Goal: Submit feedback/report problem

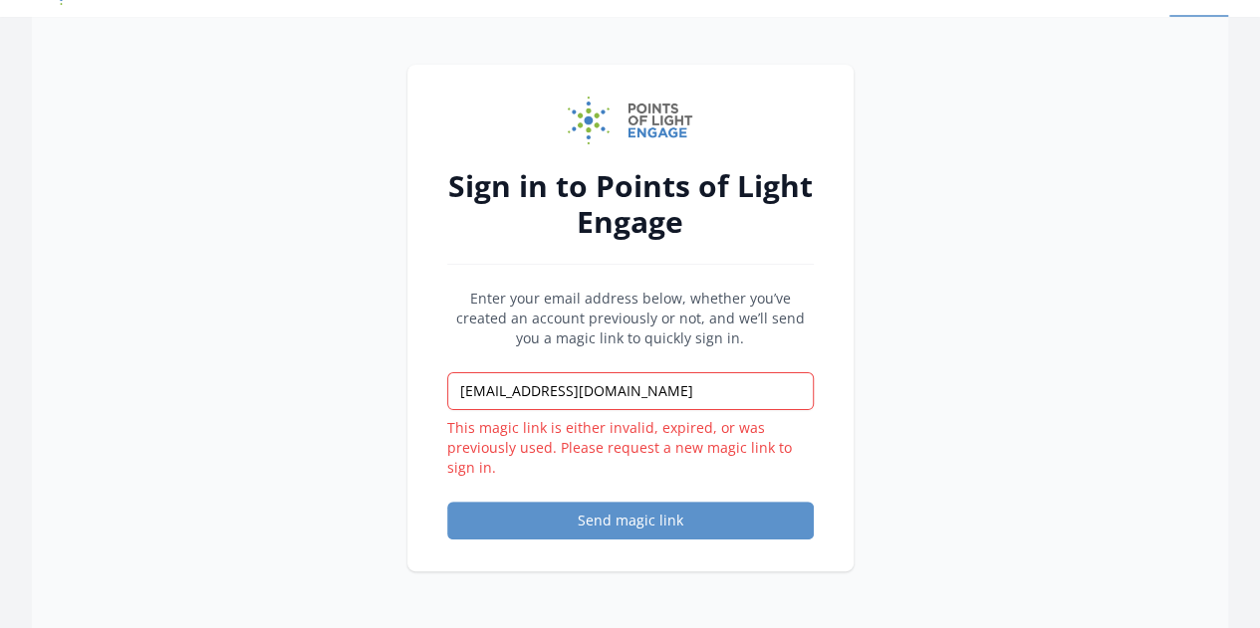
scroll to position [70, 0]
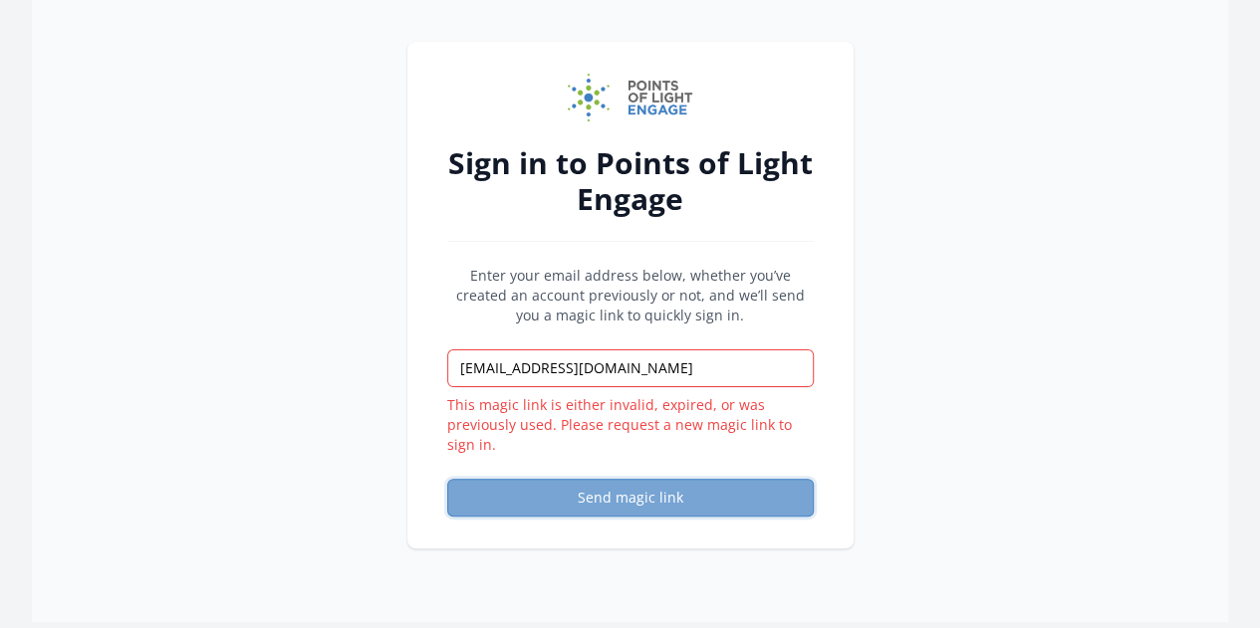
click at [566, 491] on button "Send magic link" at bounding box center [630, 498] width 367 height 38
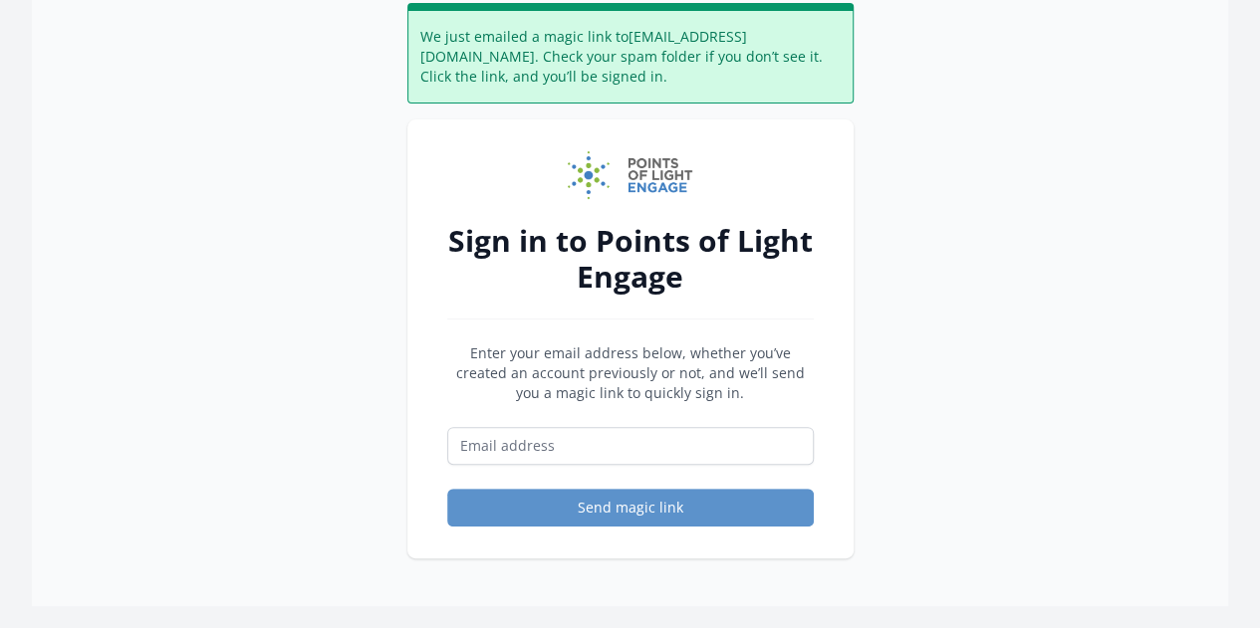
scroll to position [110, 0]
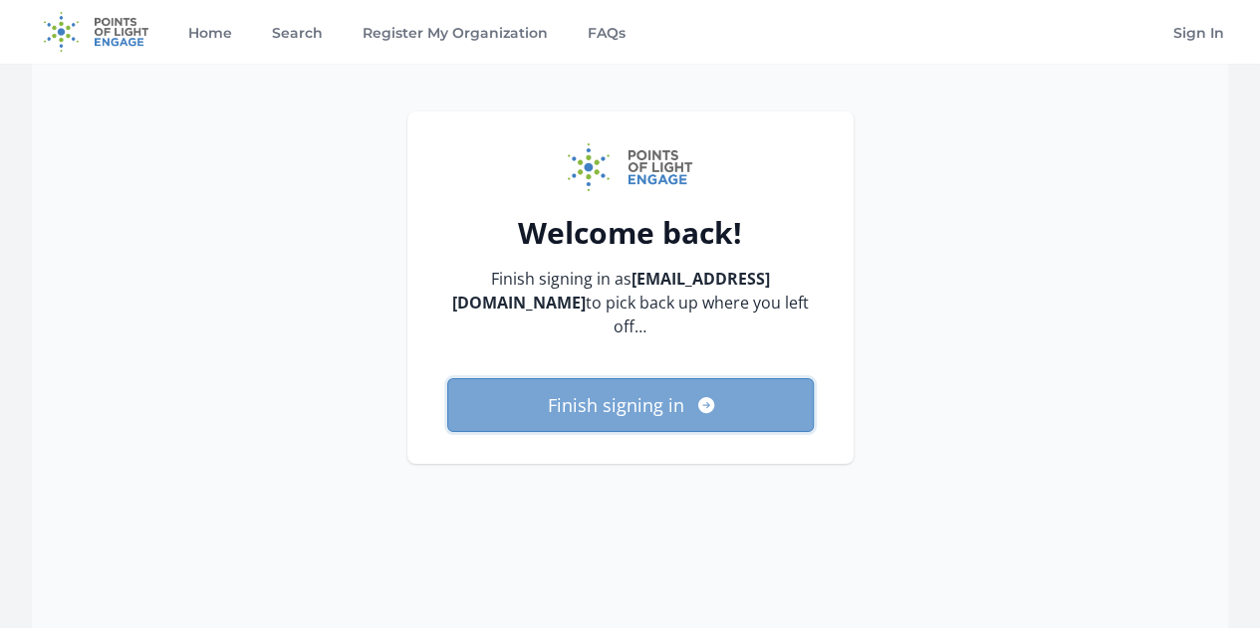
click at [683, 378] on button "Finish signing in" at bounding box center [630, 405] width 367 height 54
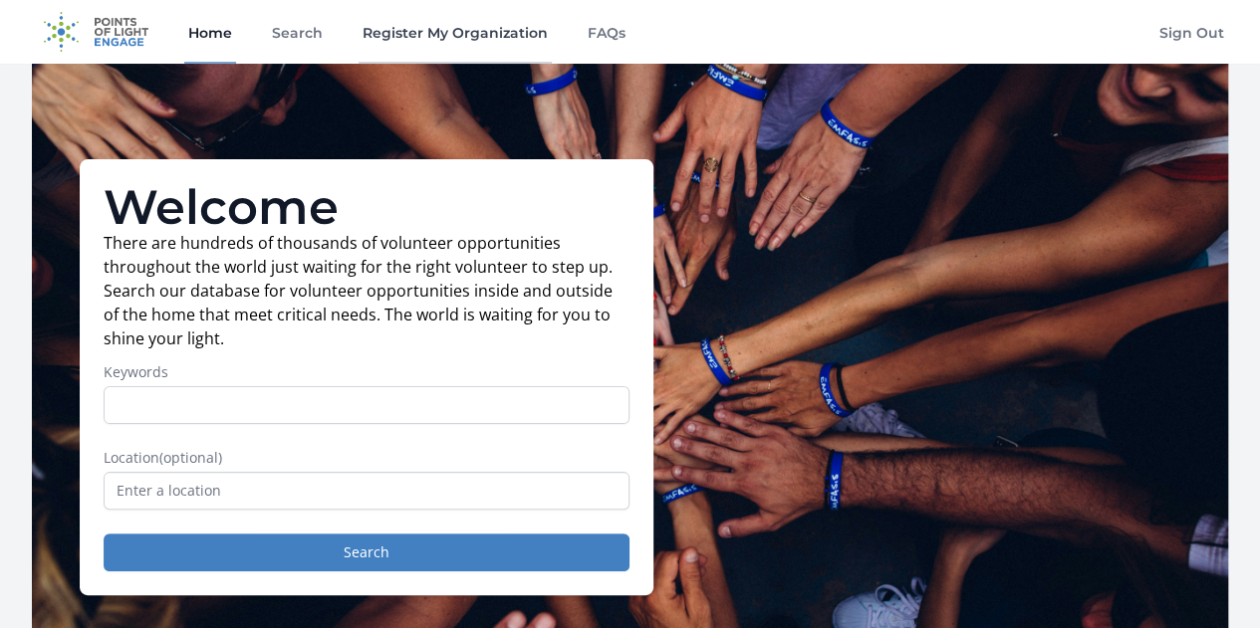
click at [432, 49] on link "Register My Organization" at bounding box center [455, 32] width 193 height 64
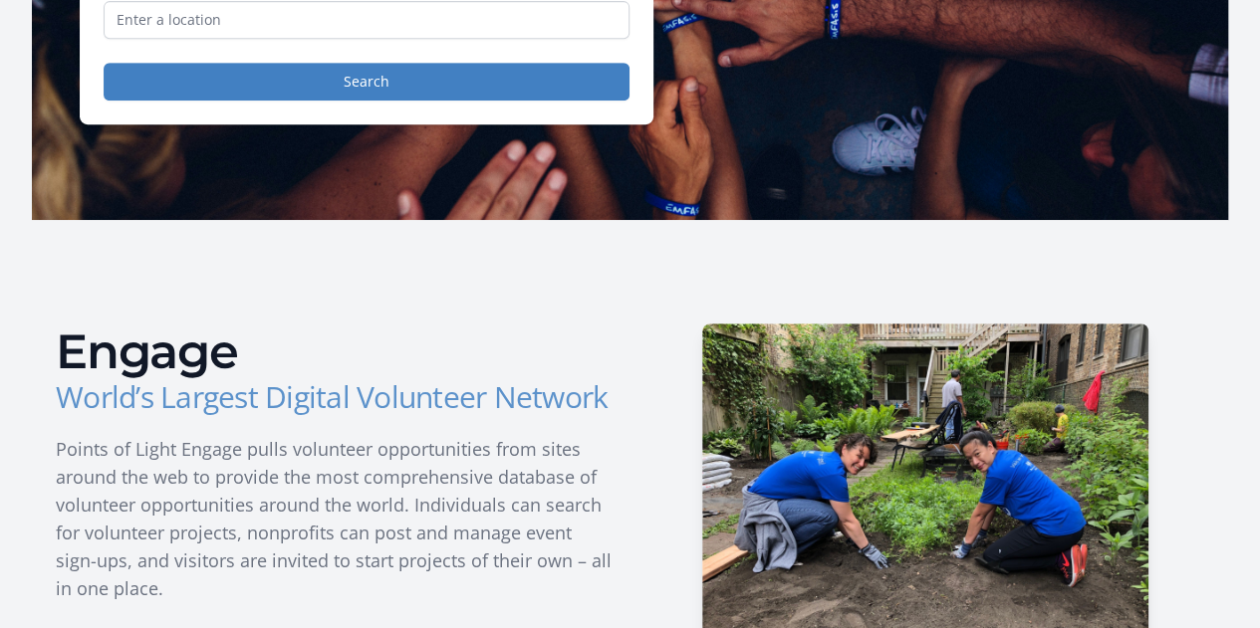
scroll to position [472, 0]
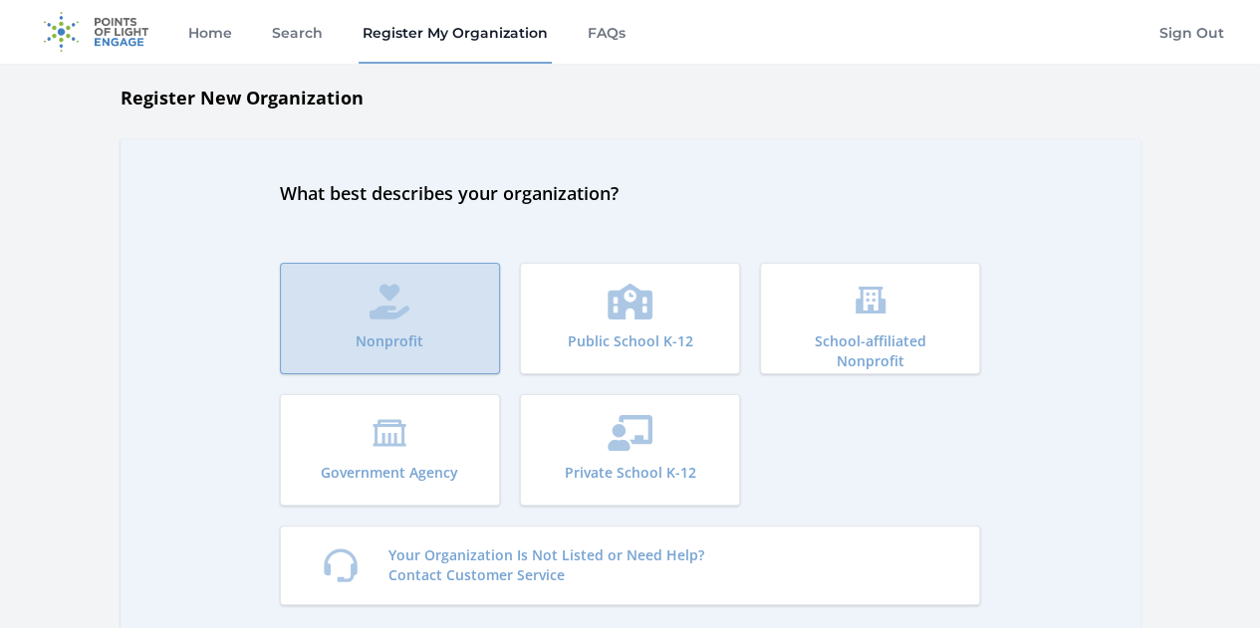
click at [479, 326] on button "Nonprofit" at bounding box center [390, 319] width 220 height 112
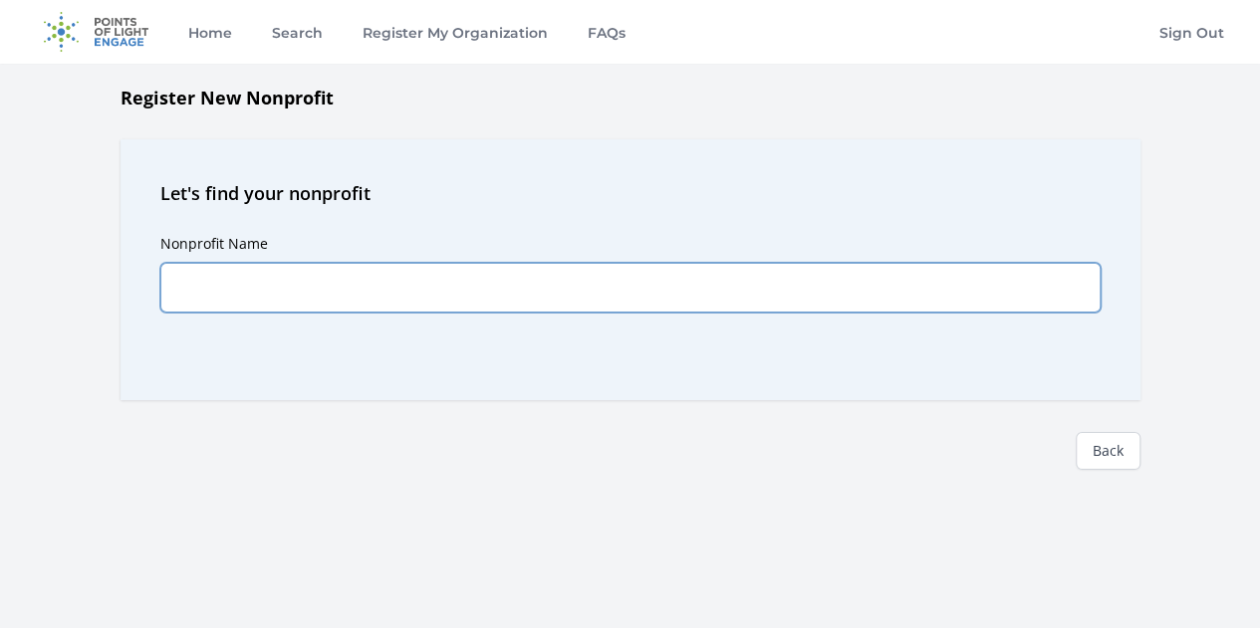
click at [390, 288] on input "Nonprofit Name" at bounding box center [630, 288] width 940 height 50
type input "National Clean Water Collective"
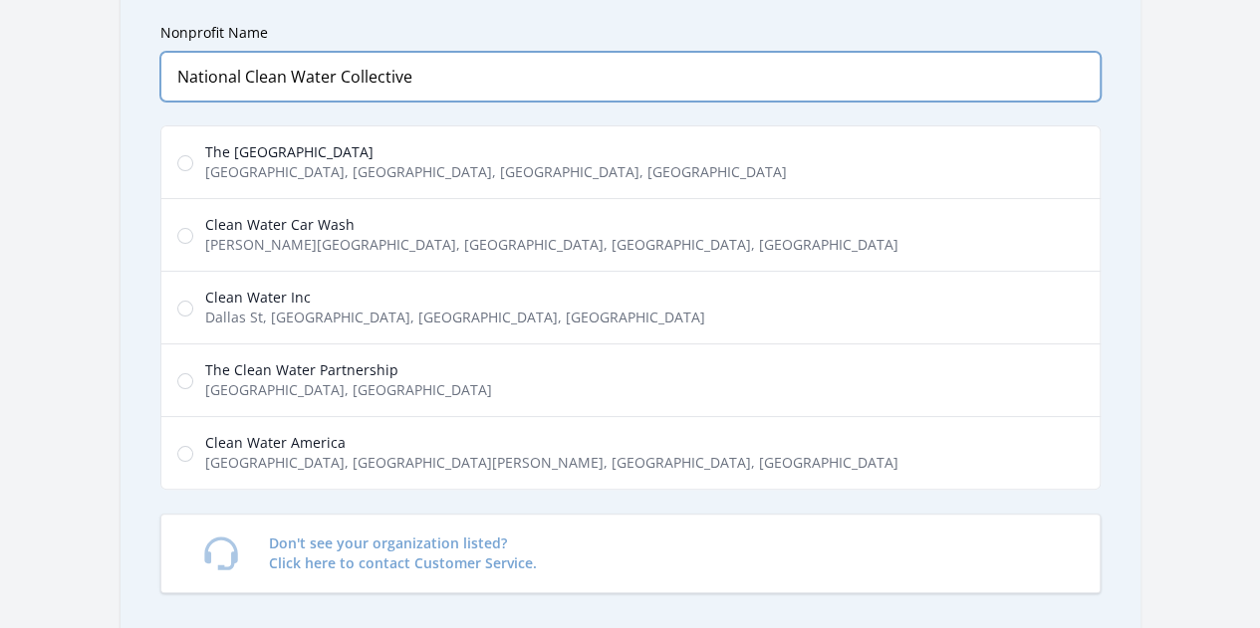
scroll to position [210, 0]
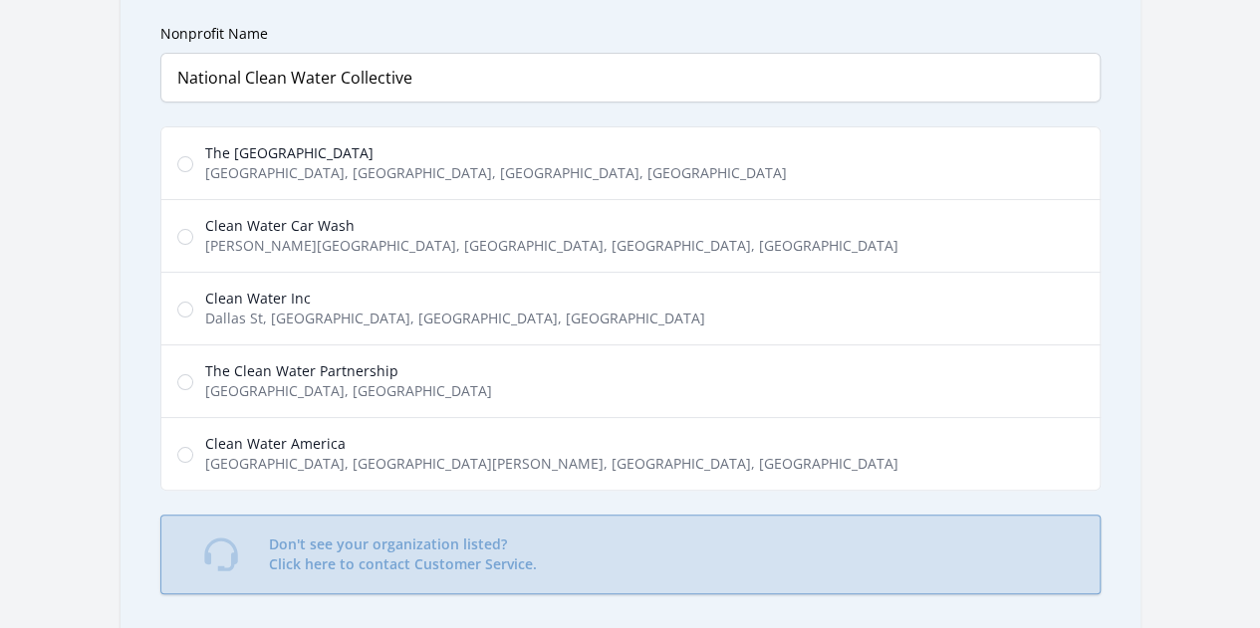
click at [382, 547] on p "Don't see your organization listed? Click here to contact Customer Service." at bounding box center [403, 555] width 268 height 40
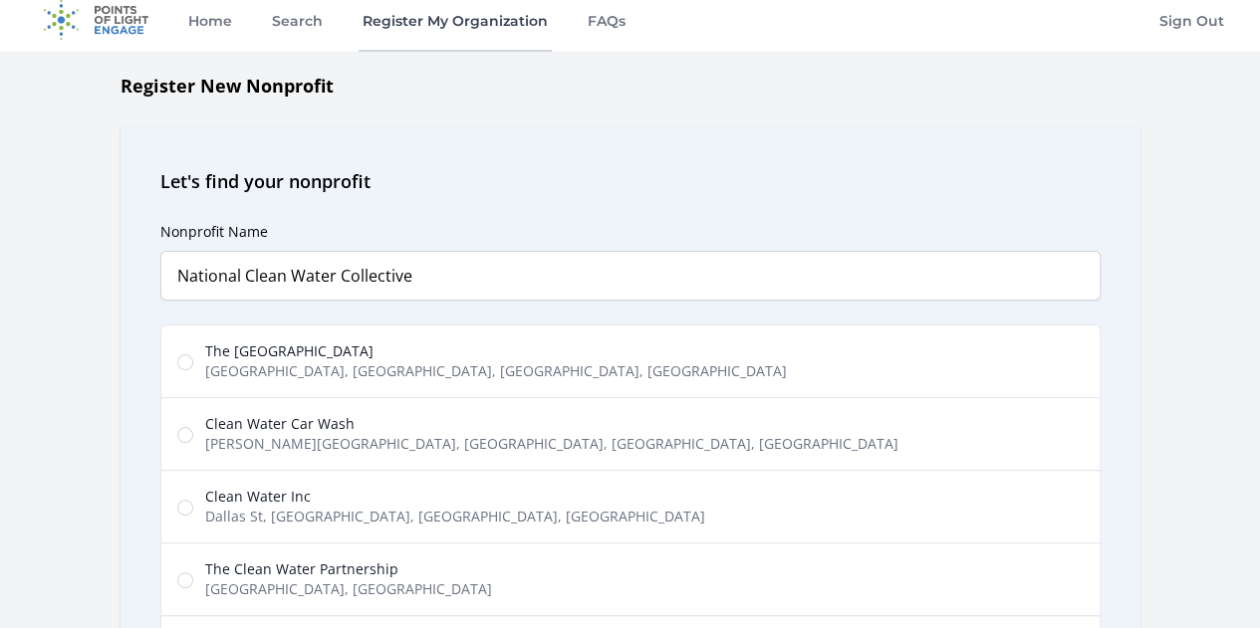
scroll to position [0, 0]
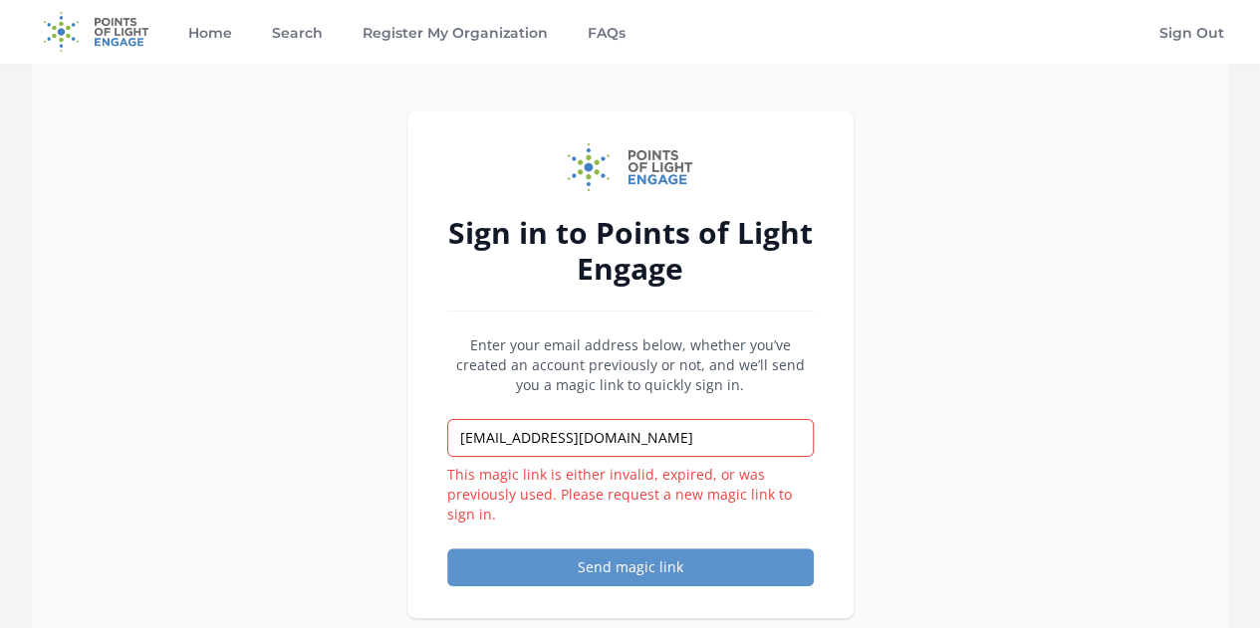
scroll to position [38, 0]
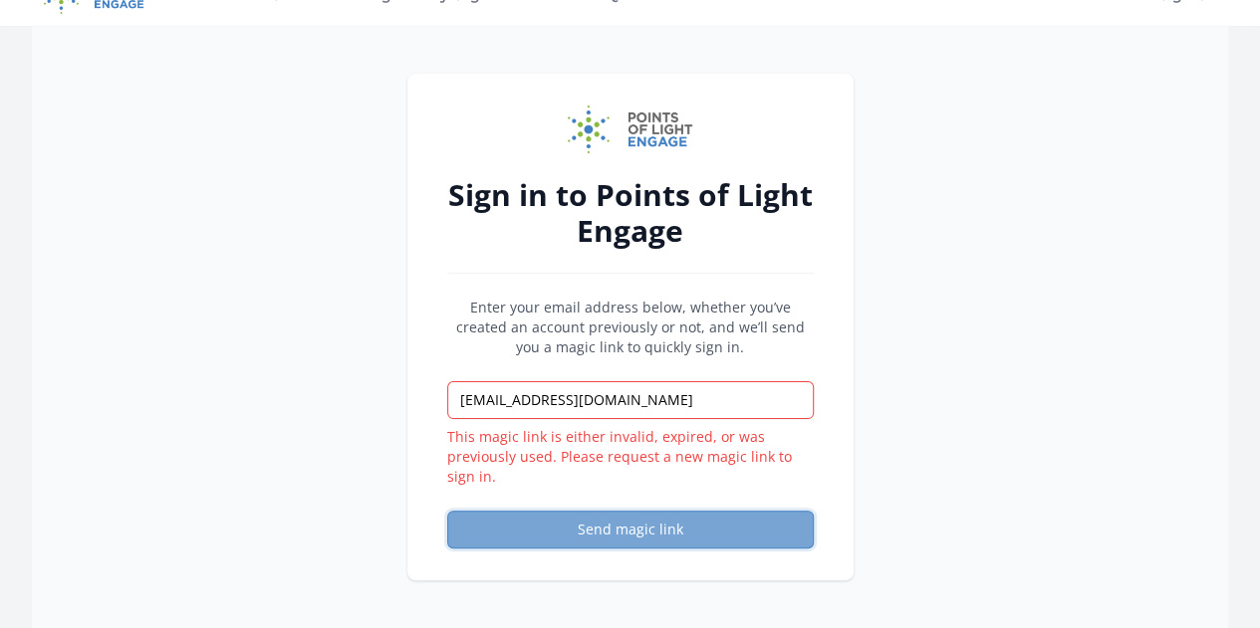
click at [671, 511] on button "Send magic link" at bounding box center [630, 530] width 367 height 38
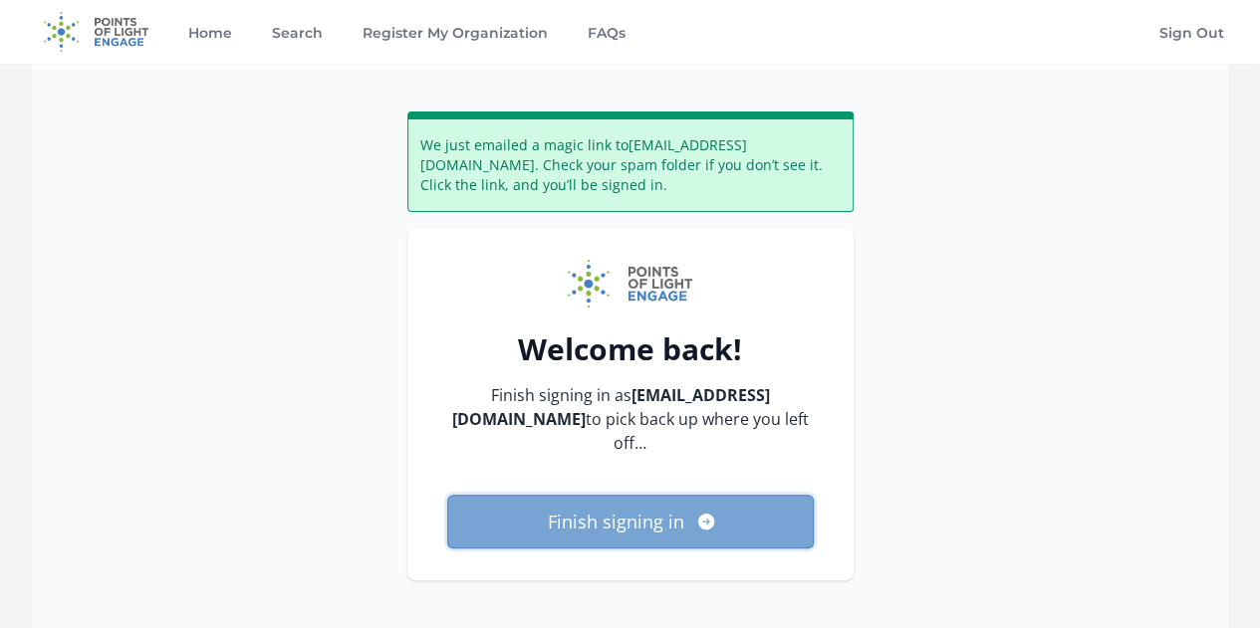
click at [621, 495] on button "Finish signing in" at bounding box center [630, 522] width 367 height 54
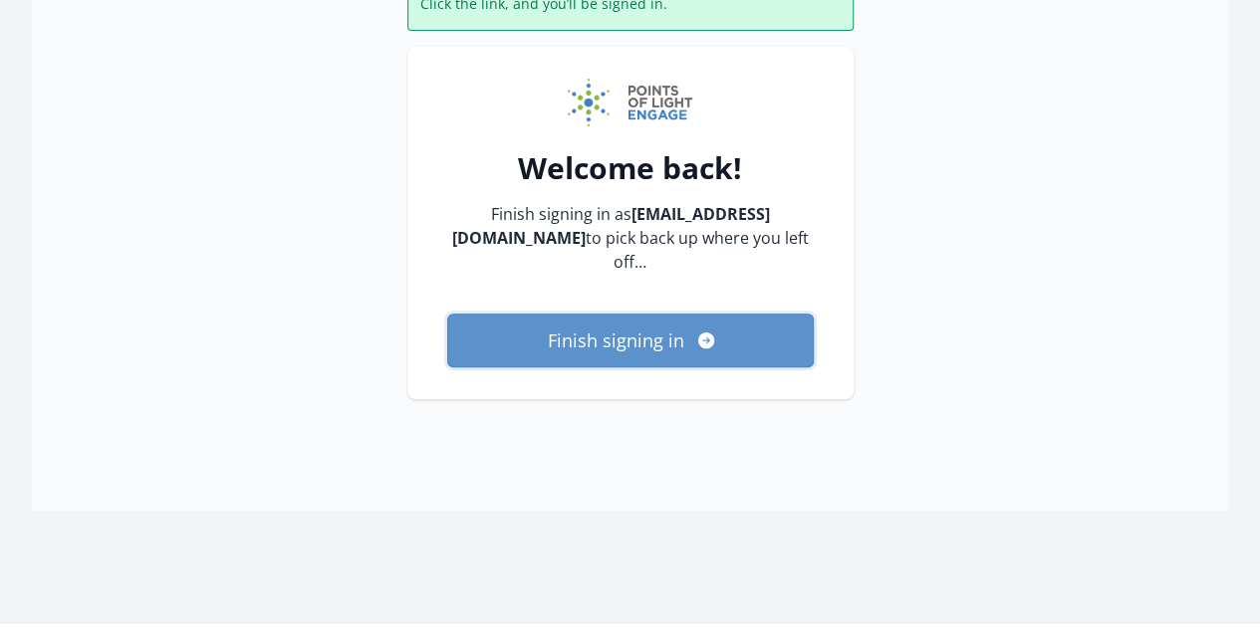
scroll to position [177, 0]
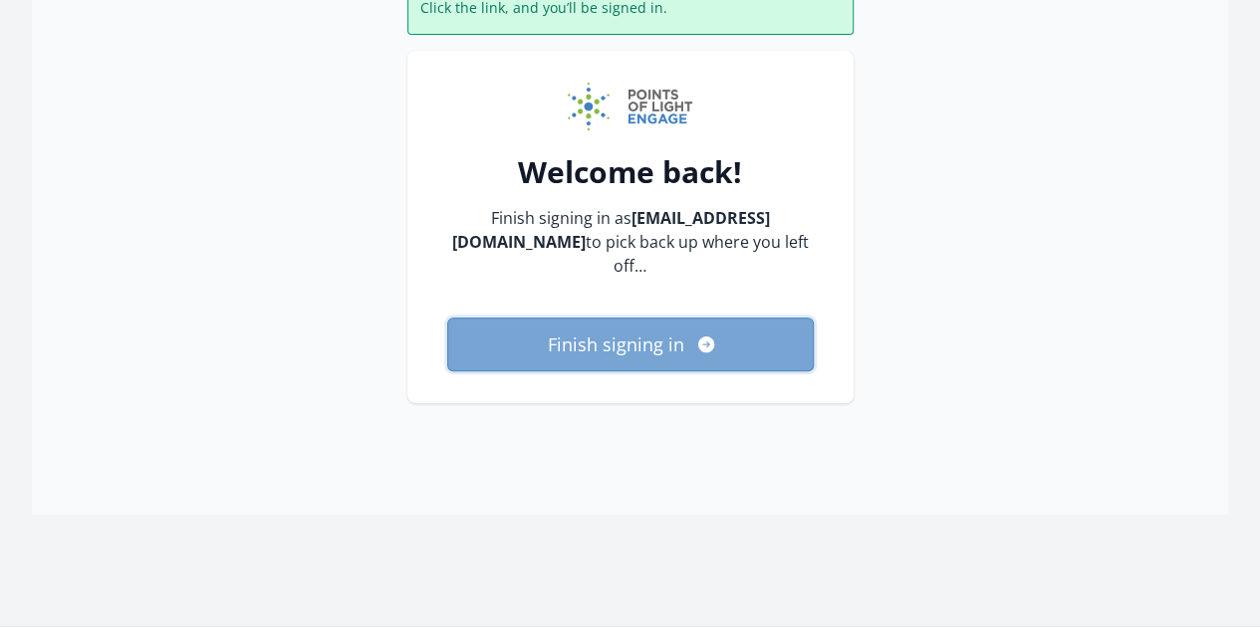
click at [704, 337] on icon "submit" at bounding box center [706, 345] width 16 height 16
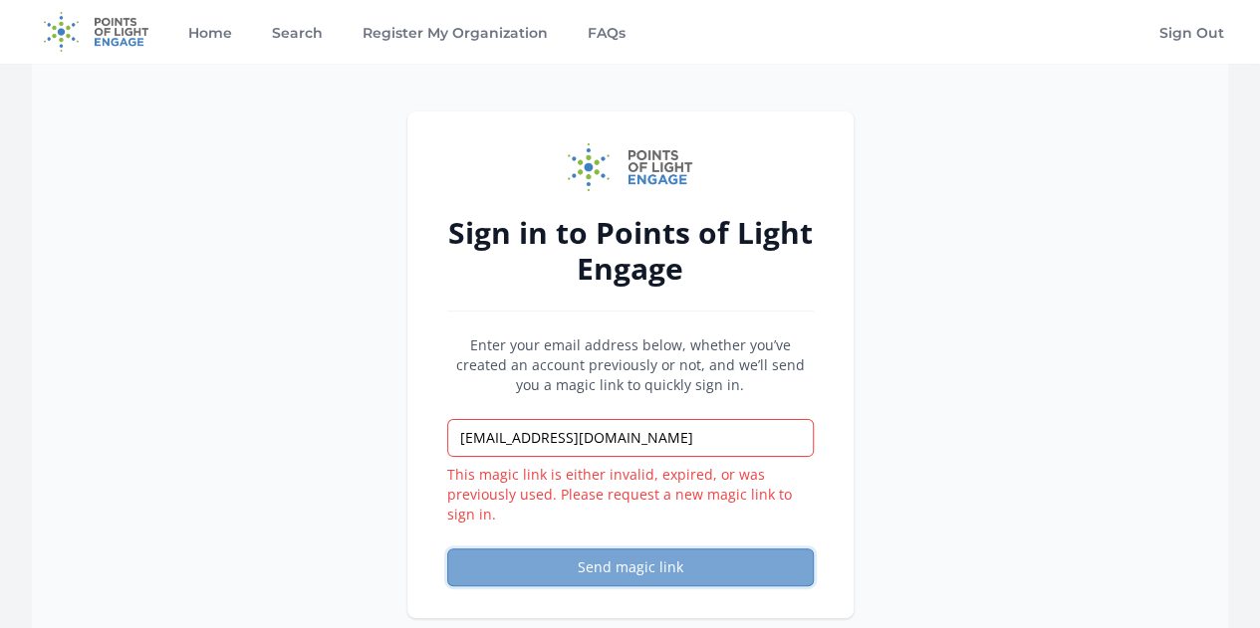
click at [685, 559] on button "Send magic link" at bounding box center [630, 568] width 367 height 38
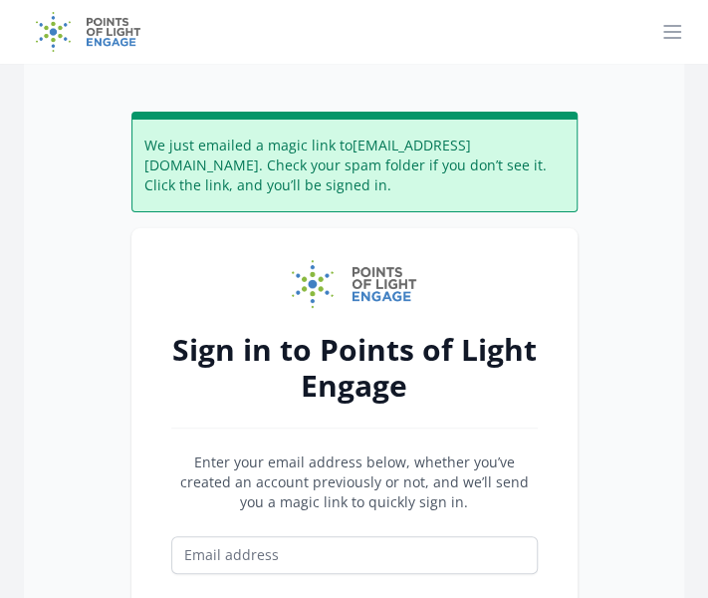
click at [95, 43] on img at bounding box center [88, 32] width 128 height 64
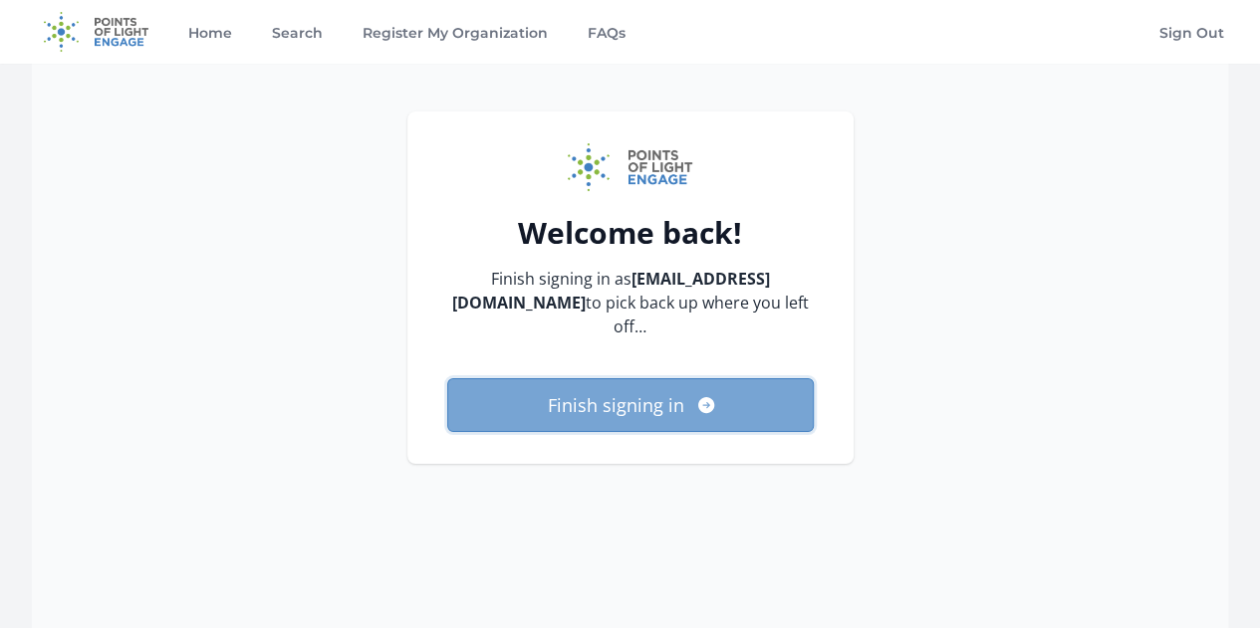
click at [680, 384] on button "Finish signing in" at bounding box center [630, 405] width 367 height 54
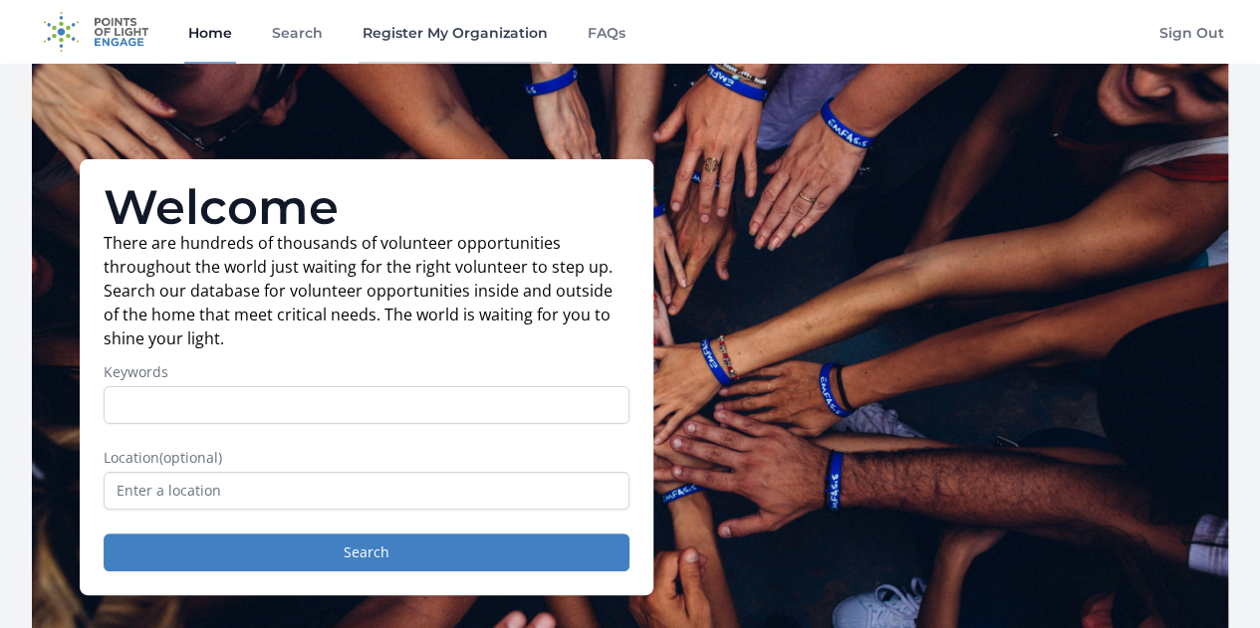
click at [405, 21] on link "Register My Organization" at bounding box center [455, 32] width 193 height 64
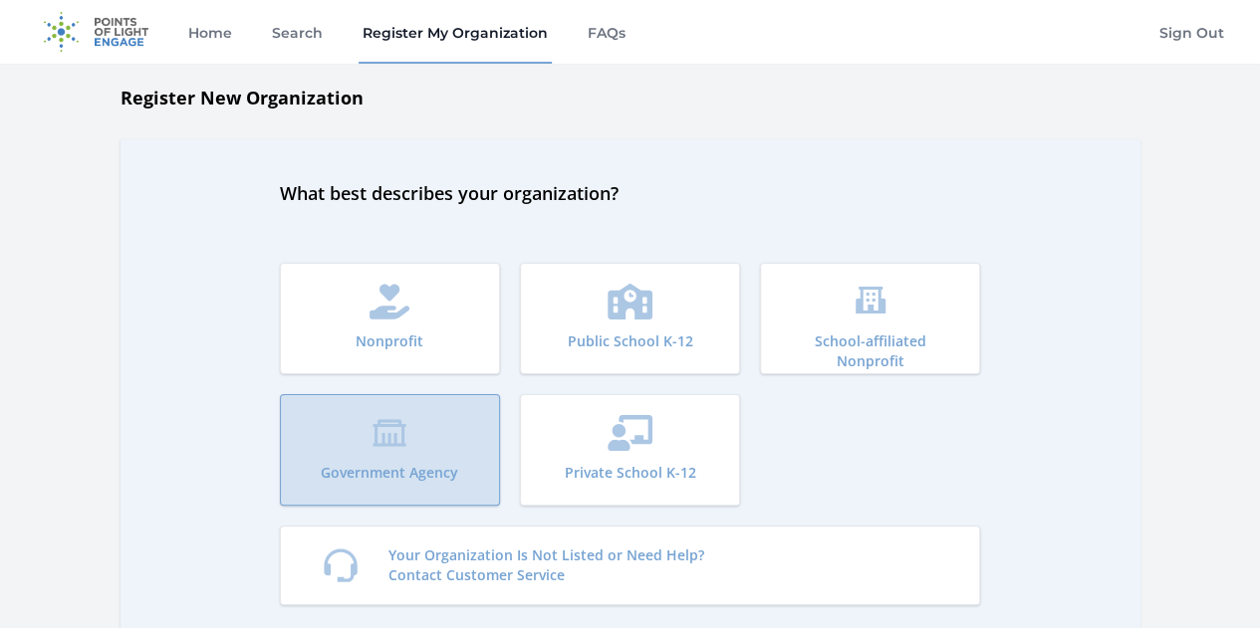
scroll to position [72, 0]
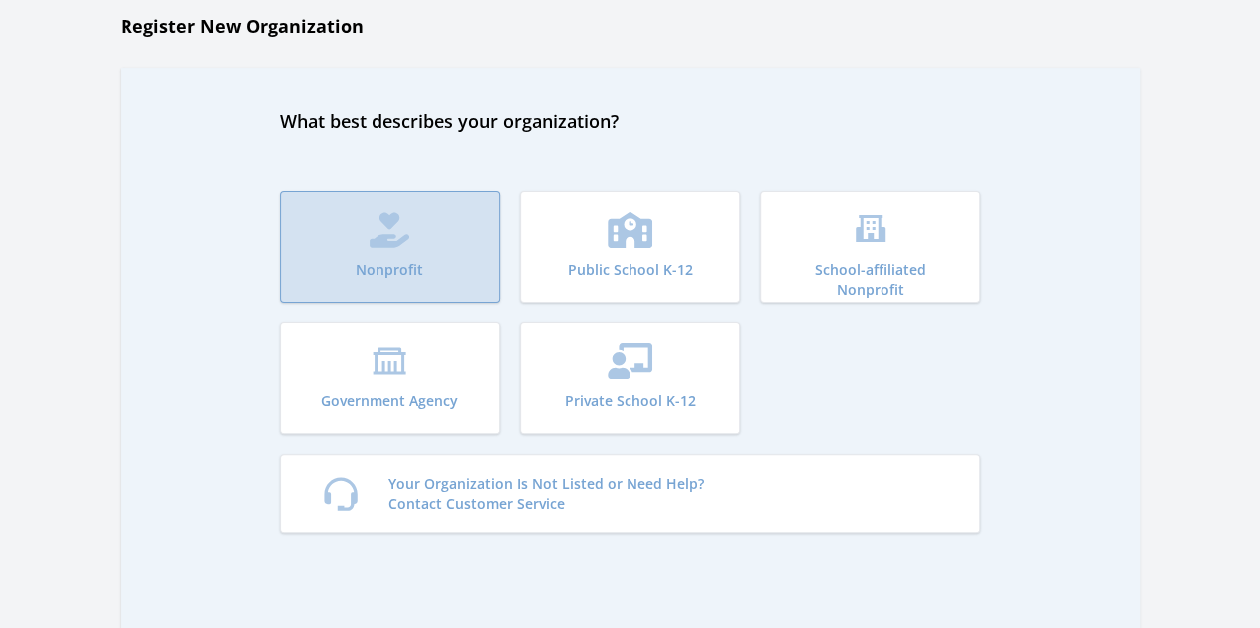
click at [400, 246] on icon "submit" at bounding box center [389, 230] width 41 height 36
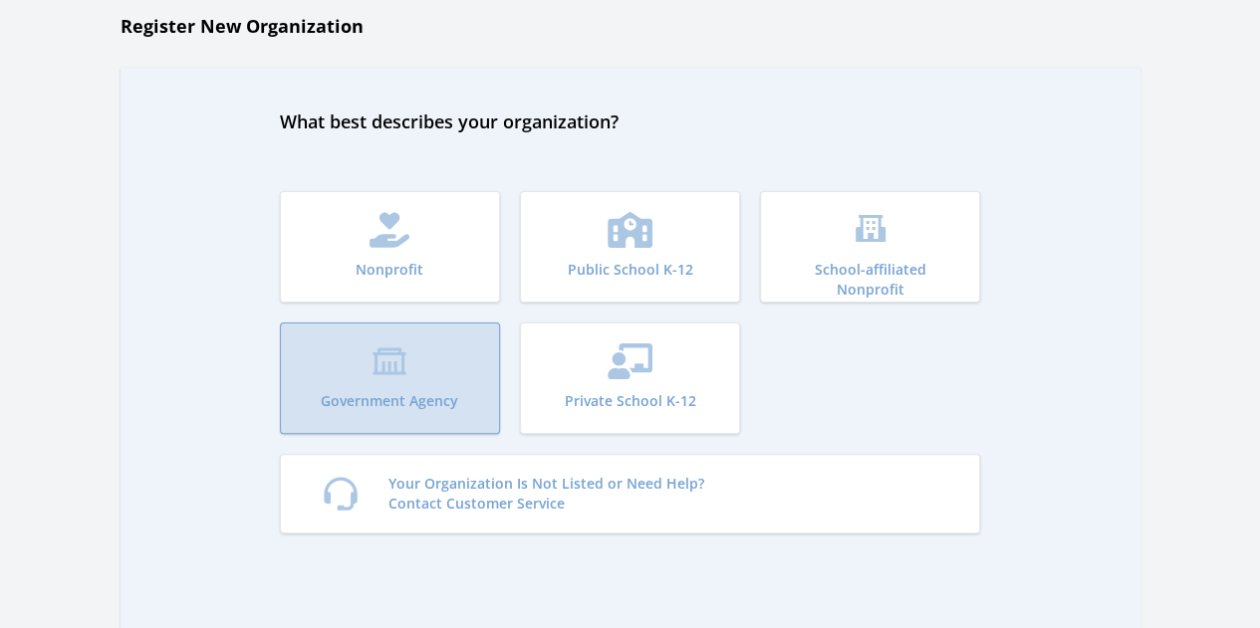
click at [416, 355] on button "Government Agency" at bounding box center [390, 379] width 220 height 112
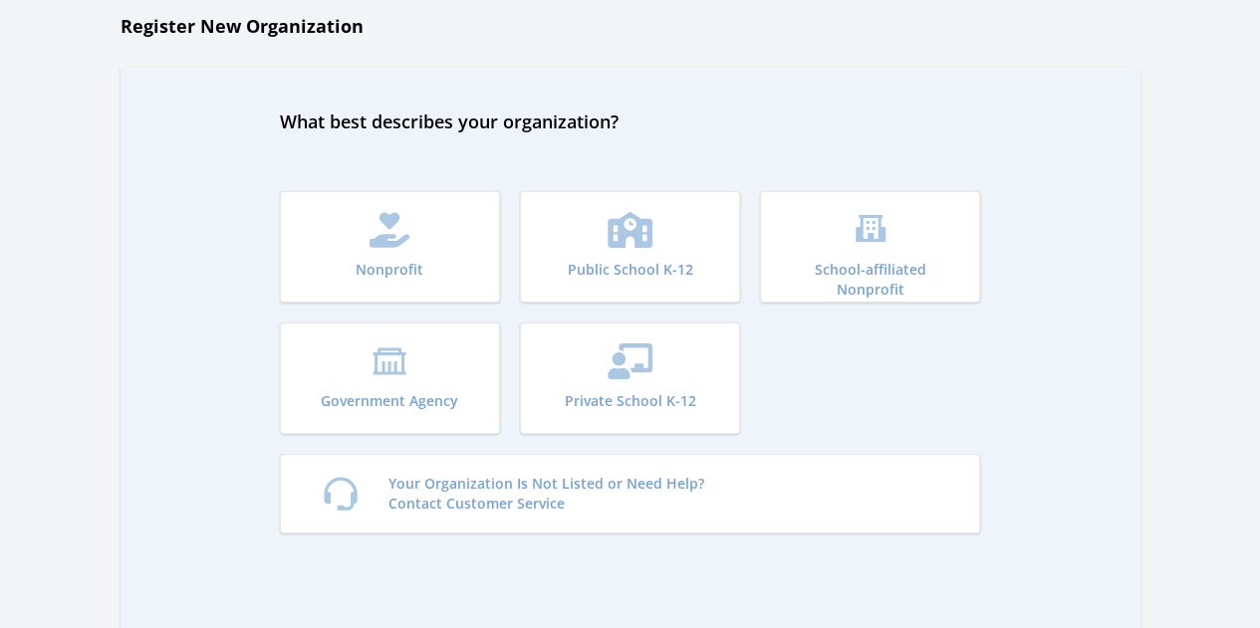
scroll to position [0, 0]
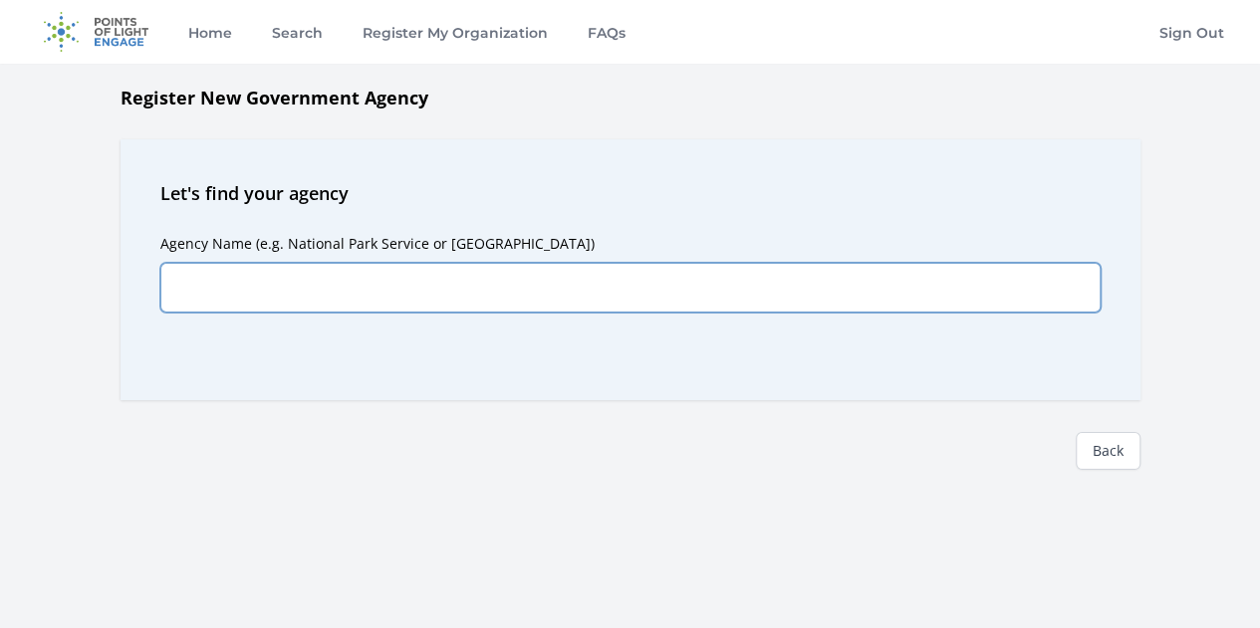
click at [440, 299] on input "Agency Name (e.g. National Park Service or Yellowstone National Park)" at bounding box center [630, 288] width 940 height 50
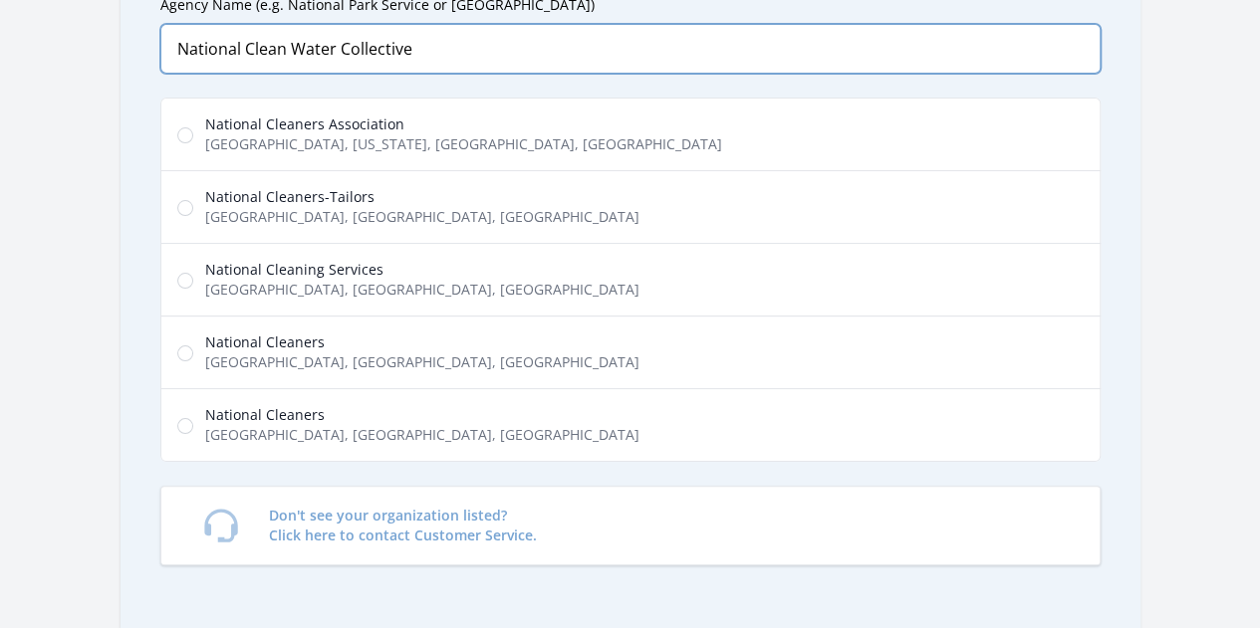
scroll to position [246, 0]
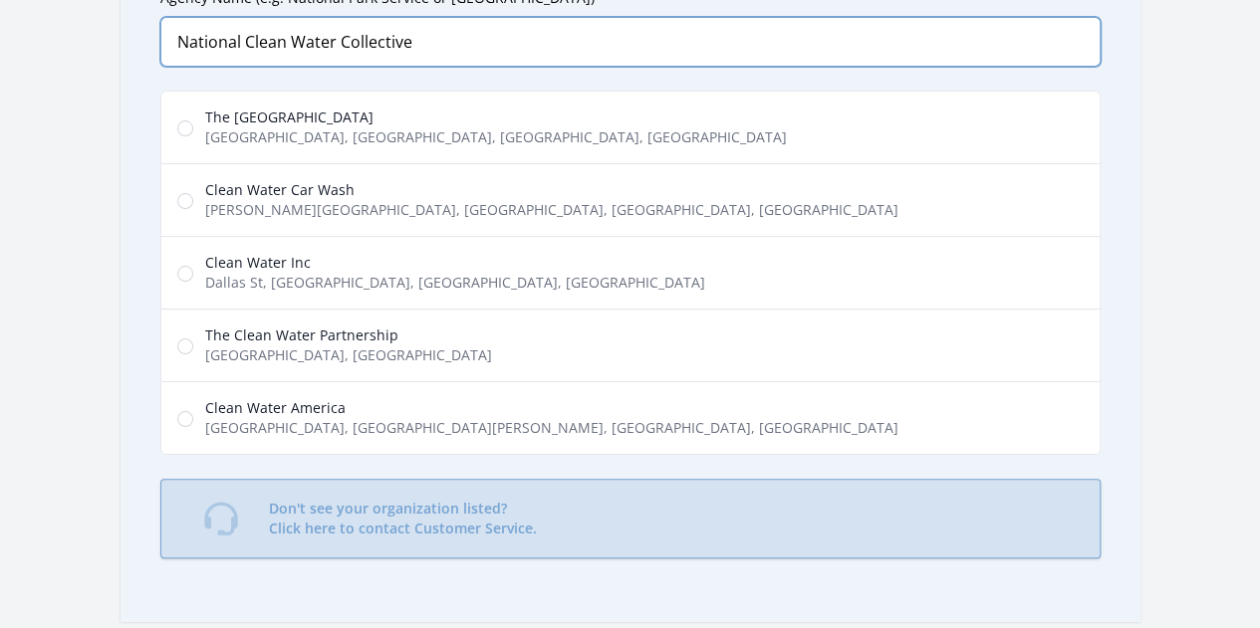
type input "National Clean Water Collective"
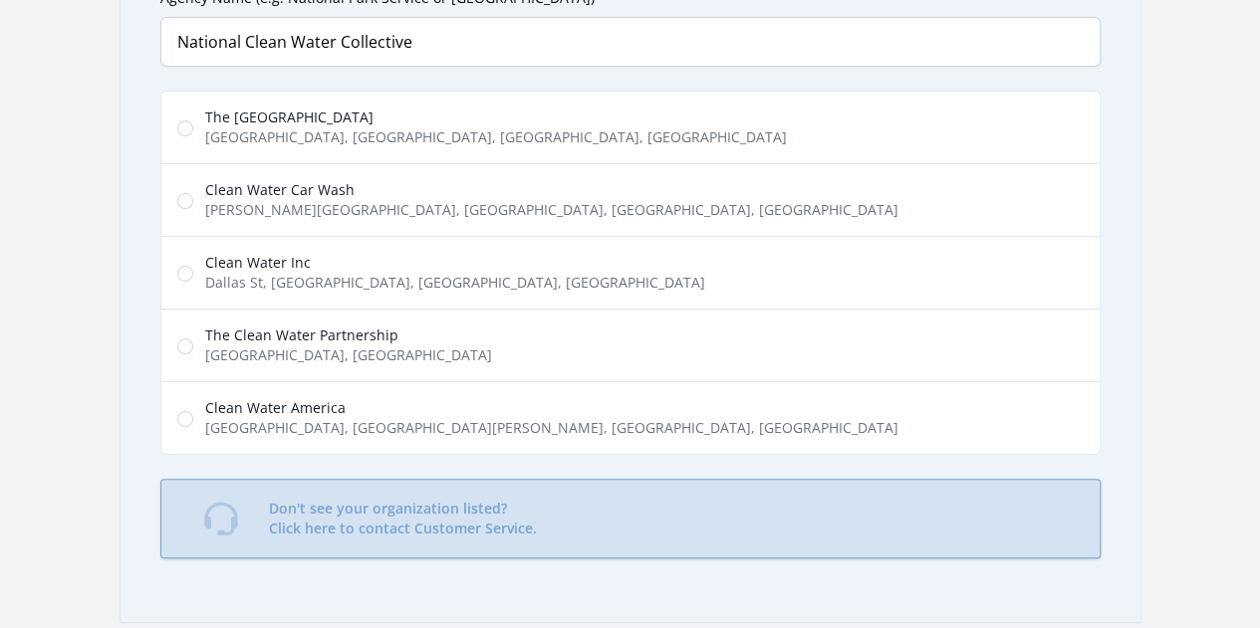
click at [318, 511] on p "Don't see your organization listed? Click here to contact Customer Service." at bounding box center [403, 519] width 268 height 40
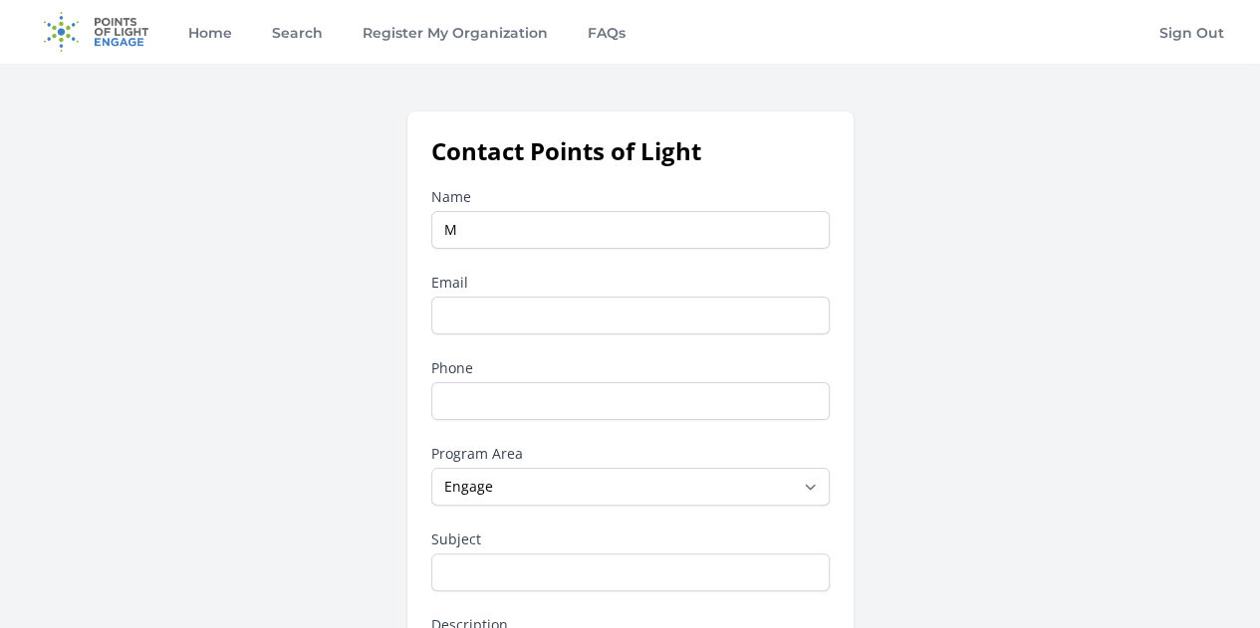
type input "[PERSON_NAME]"
click at [548, 309] on input "Email" at bounding box center [630, 316] width 398 height 38
type input "[EMAIL_ADDRESS][DOMAIN_NAME]"
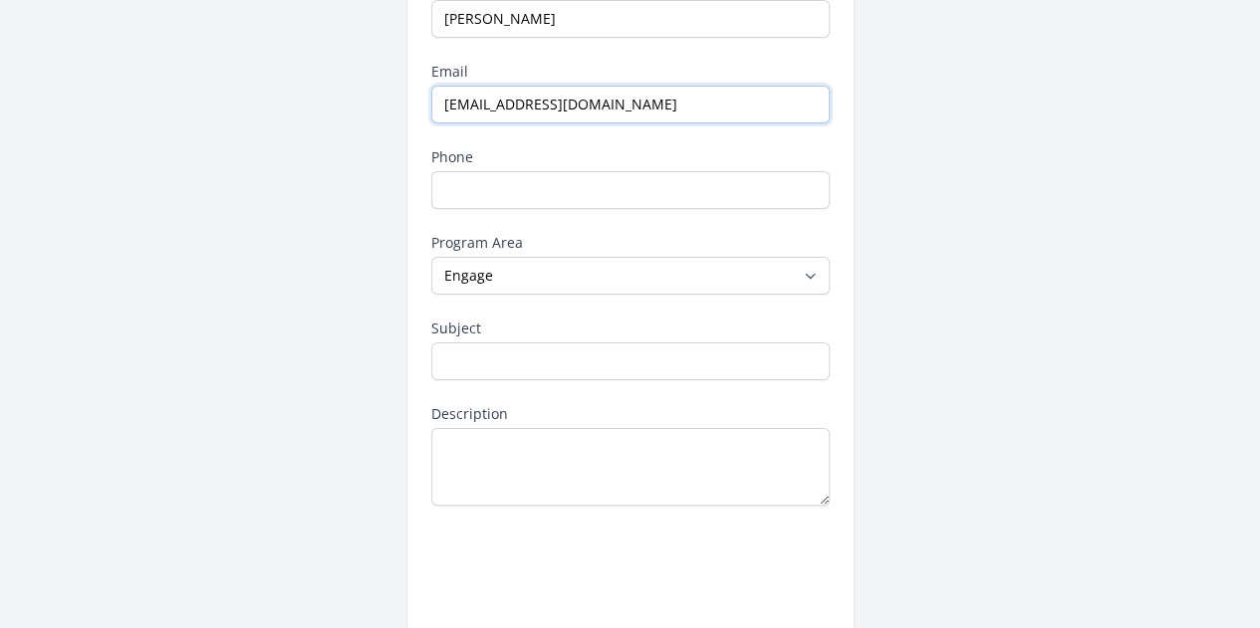
scroll to position [212, 0]
click at [512, 275] on select "--None-- Daily Point of Light Award Disney Family Volunteer Rewards Global Netw…" at bounding box center [630, 275] width 398 height 38
click at [380, 483] on div "Contact Points of Light Name [GEOGRAPHIC_DATA] Email [EMAIL_ADDRESS][DOMAIN_NAM…" at bounding box center [630, 307] width 1196 height 817
click at [515, 344] on input "Subject" at bounding box center [630, 361] width 398 height 38
type input "Registering Organization"
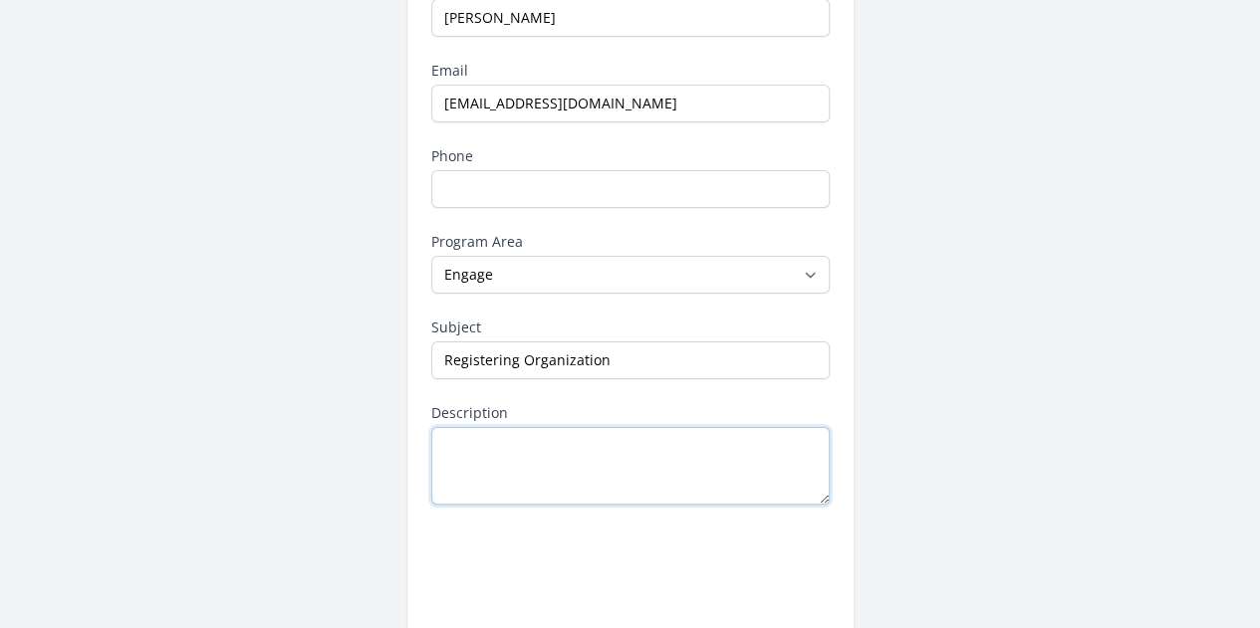
click at [501, 455] on textarea "Description" at bounding box center [630, 466] width 398 height 78
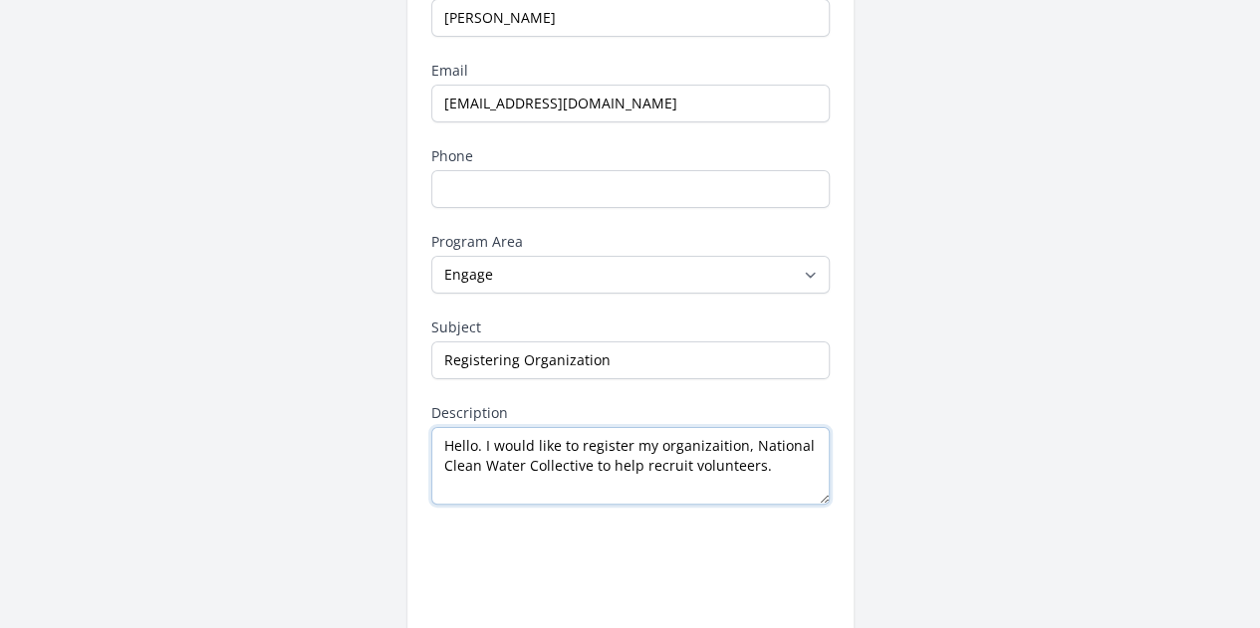
click at [669, 439] on textarea "Hello. I would like to register my organizaition, National Clean Water Collecti…" at bounding box center [630, 466] width 398 height 78
click at [797, 457] on textarea "Hello. I would like to register my organization, National Clean Water Collectiv…" at bounding box center [630, 466] width 398 height 78
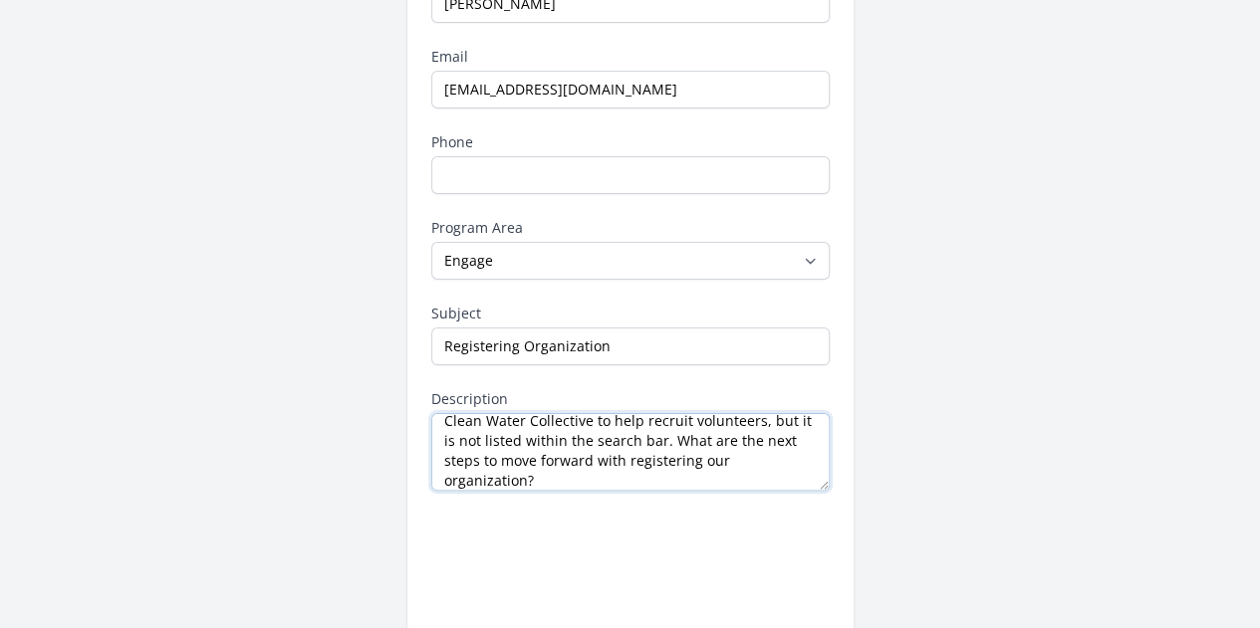
scroll to position [51, 0]
type textarea "Hello. I would like to register my organization, National Clean Water Collectiv…"
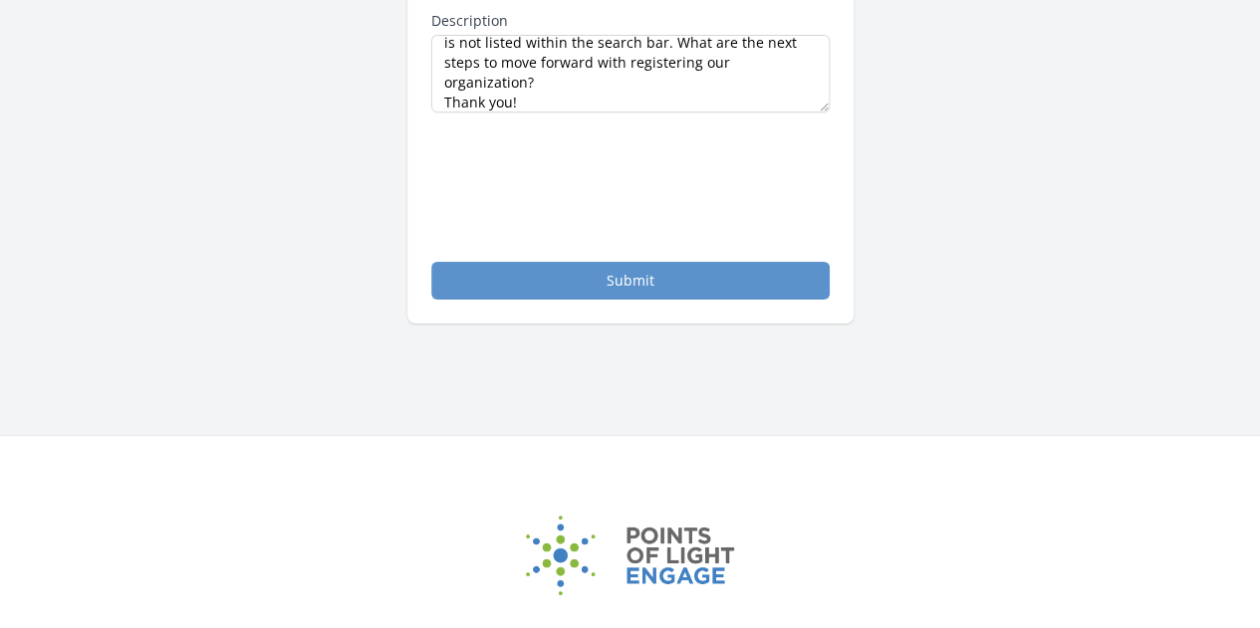
scroll to position [610, 0]
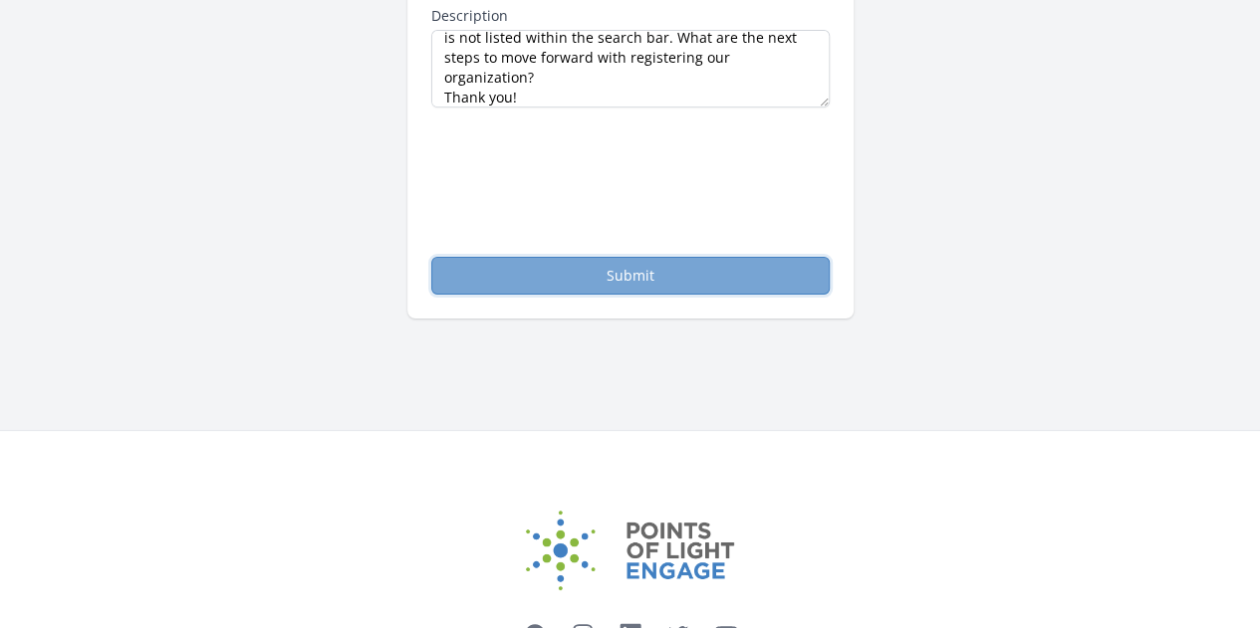
click at [569, 260] on button "Submit" at bounding box center [630, 276] width 398 height 38
